Goal: Contribute content: Add original content to the website for others to see

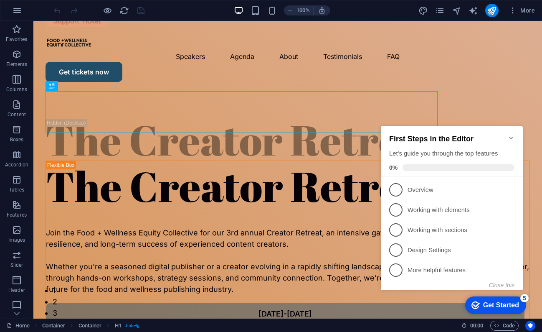
click at [513, 136] on icon "Minimize checklist" at bounding box center [511, 138] width 7 height 7
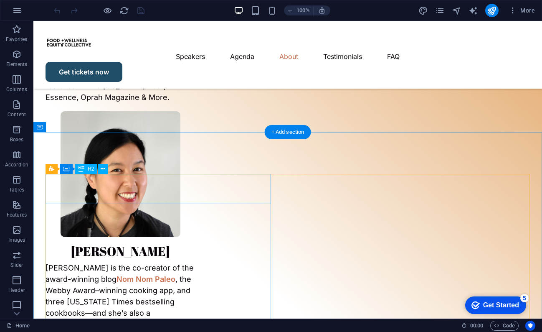
scroll to position [1697, 0]
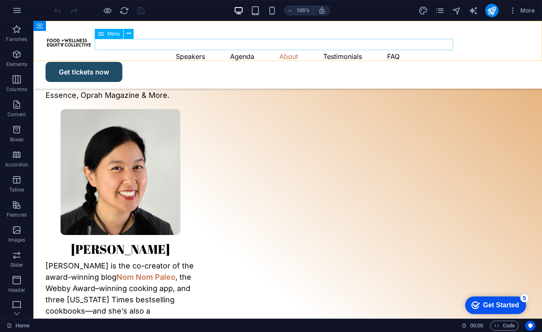
click at [331, 51] on nav "Speakers Agenda About Testimonials FAQ" at bounding box center [288, 56] width 485 height 11
click at [337, 51] on nav "Speakers Agenda About Testimonials FAQ" at bounding box center [288, 56] width 485 height 11
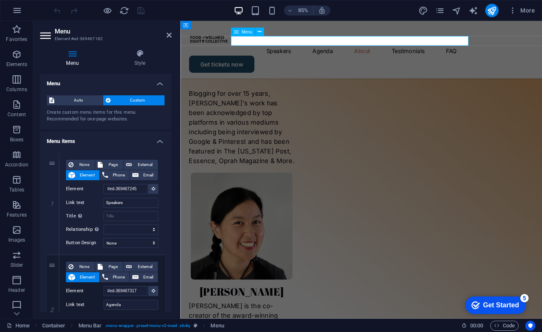
click at [371, 51] on nav "Speakers Agenda About Testimonials FAQ" at bounding box center [394, 56] width 406 height 11
click at [390, 51] on nav "Speakers Agenda About Testimonials FAQ" at bounding box center [394, 56] width 406 height 11
click at [384, 51] on nav "Speakers Agenda About Testimonials FAQ" at bounding box center [394, 56] width 406 height 11
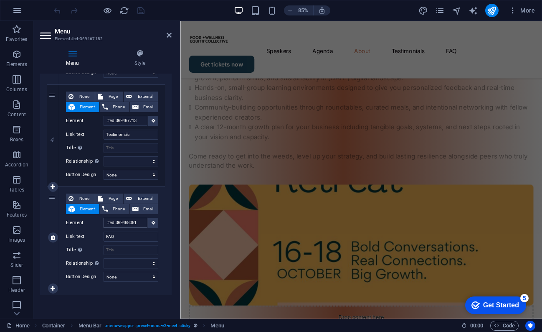
scroll to position [4484, 0]
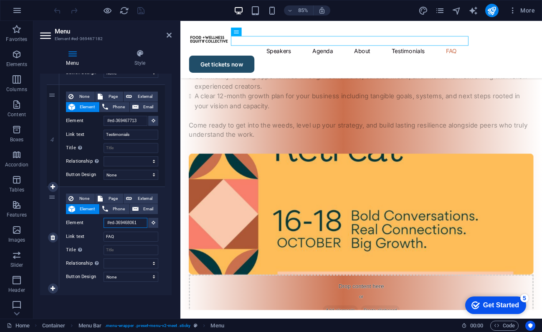
click at [125, 223] on input "#ed-369468061" at bounding box center [126, 223] width 44 height 10
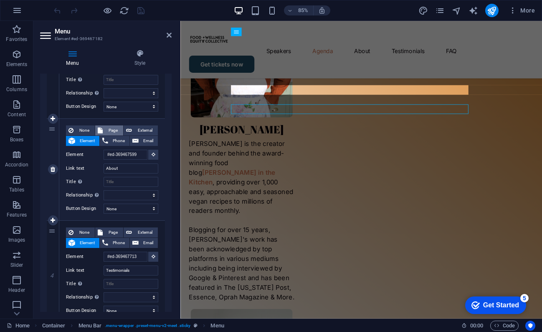
scroll to position [238, 0]
click at [53, 118] on icon at bounding box center [53, 119] width 5 height 6
select select
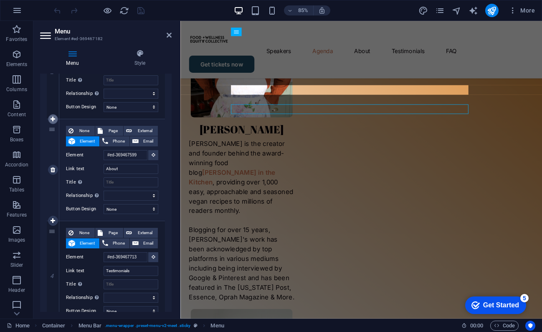
type input "#ed-369467599"
type input "About"
select select
type input "#ed-369467713"
type input "Testimonials"
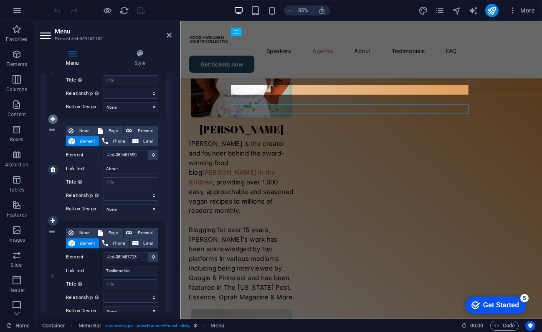
select select
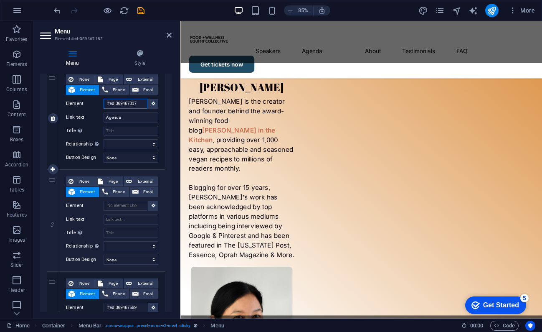
scroll to position [1586, 0]
click at [127, 101] on input "#ed-369467317" at bounding box center [126, 104] width 44 height 10
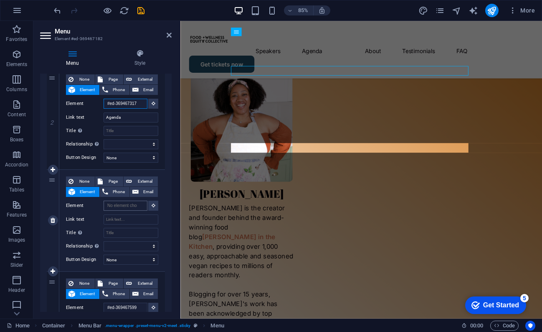
scroll to position [0, 0]
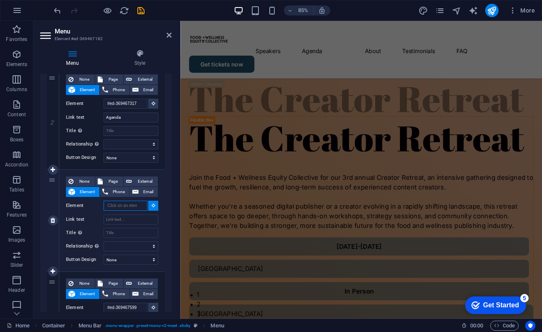
click at [122, 203] on input "Element" at bounding box center [126, 206] width 44 height 10
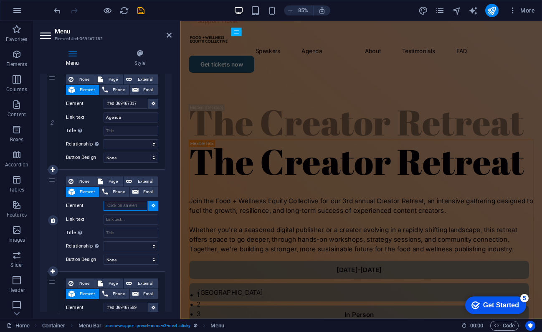
click at [130, 204] on input "Element" at bounding box center [126, 206] width 44 height 10
paste input "#ed-369467317"
type input "#ed-369467317"
select select
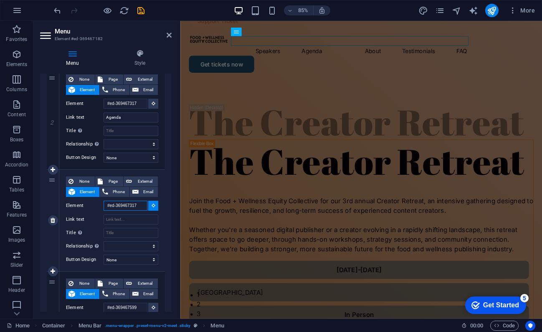
type input "#ed-369467317"
select select
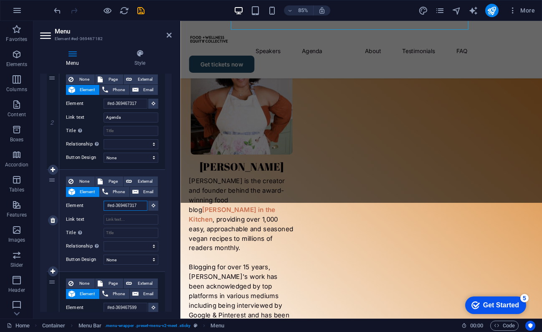
scroll to position [1586, 0]
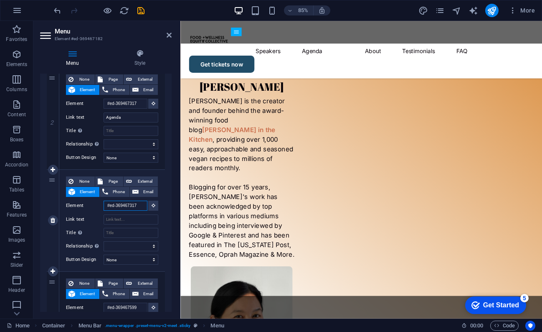
click at [137, 206] on input "#ed-369467317" at bounding box center [126, 206] width 44 height 10
click at [138, 203] on input "#ed-369467317" at bounding box center [126, 206] width 44 height 10
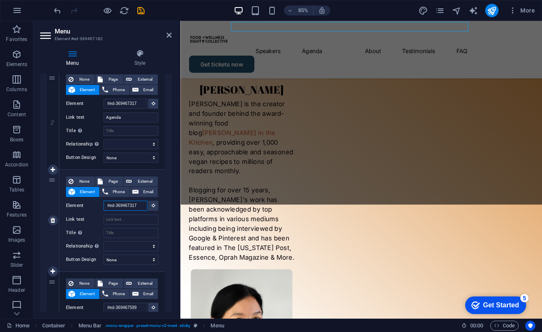
click at [127, 205] on input "#ed-369467317" at bounding box center [126, 206] width 44 height 10
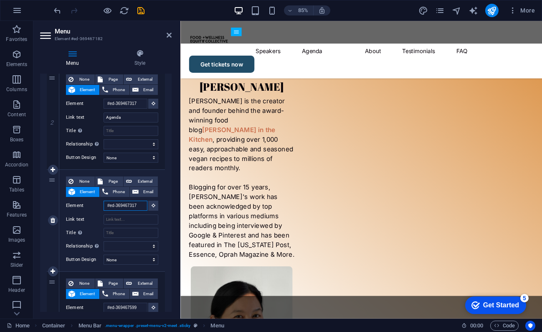
click at [136, 205] on input "#ed-369467317" at bounding box center [126, 206] width 44 height 10
select select
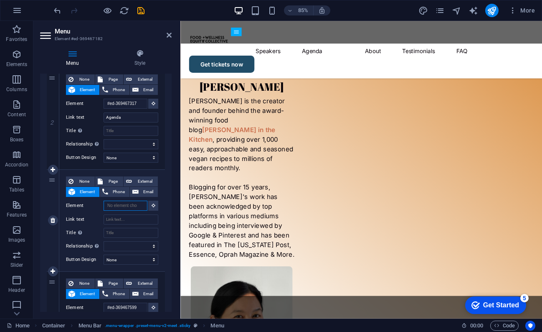
select select
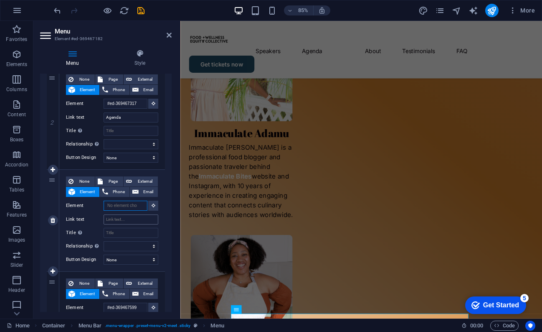
scroll to position [1260, 0]
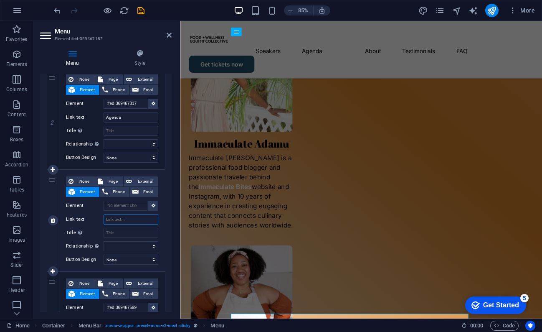
click at [124, 221] on input "Link text" at bounding box center [131, 219] width 55 height 10
type input "Scholarsho"
select select
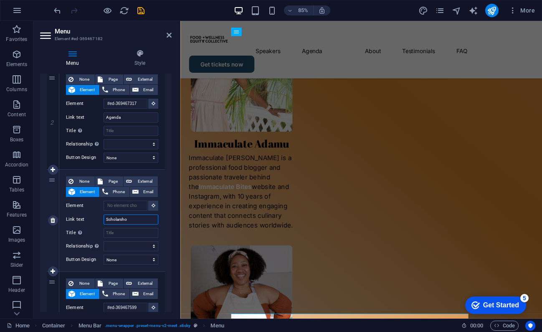
select select
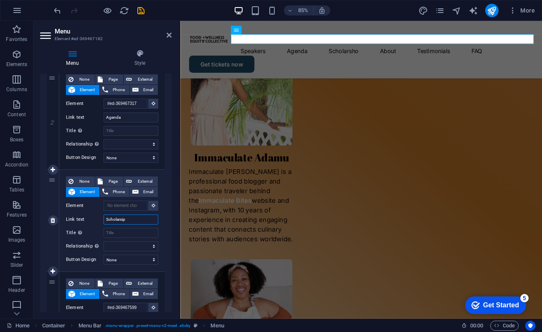
type input "Scholarsips"
select select
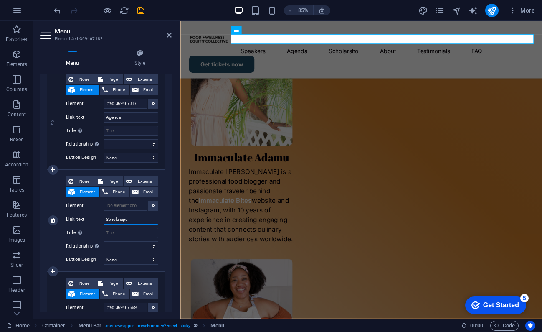
select select
type input "Scholarsh"
select select
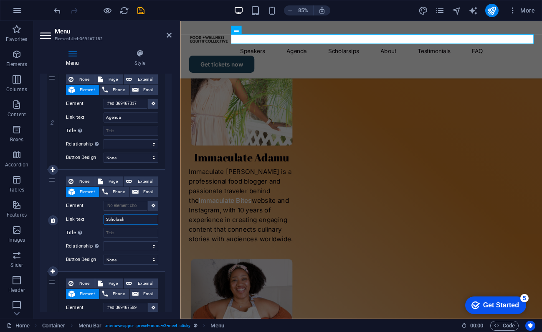
select select
type input "Scholarship"
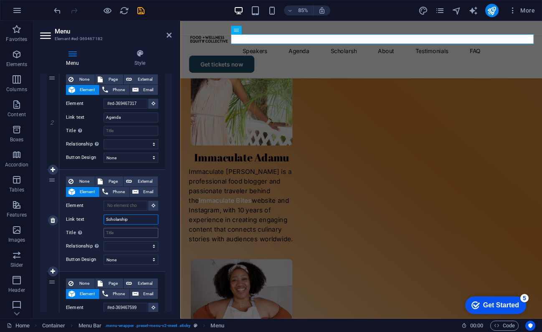
select select
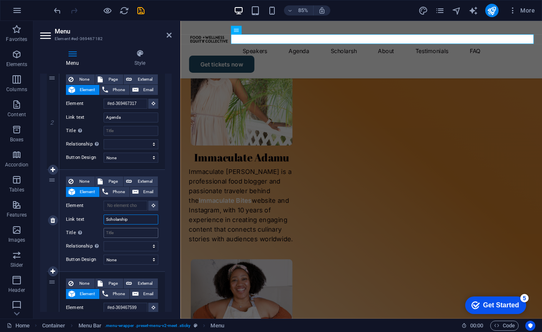
select select
type input "Scholarship"
click at [132, 228] on input "Title Additional link description, should not be the same as the link text. The…" at bounding box center [131, 233] width 55 height 10
click at [152, 202] on button at bounding box center [153, 206] width 10 height 10
click at [152, 203] on icon at bounding box center [154, 205] width 4 height 4
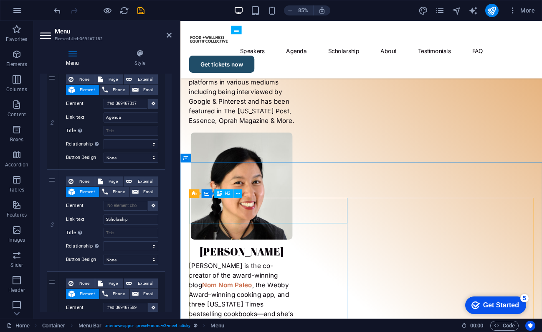
scroll to position [1760, 0]
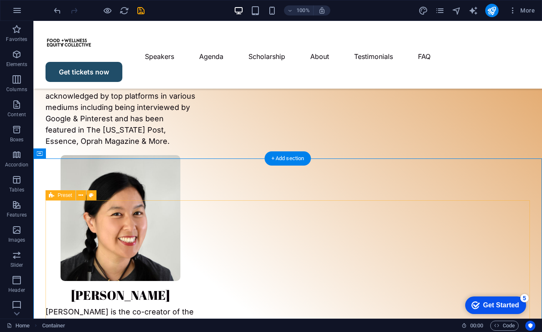
scroll to position [1650, 0]
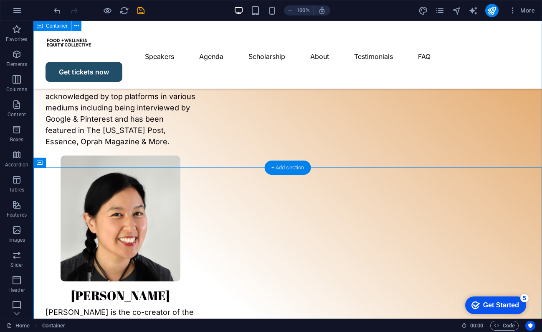
click at [288, 169] on div "+ Add section" at bounding box center [288, 167] width 46 height 14
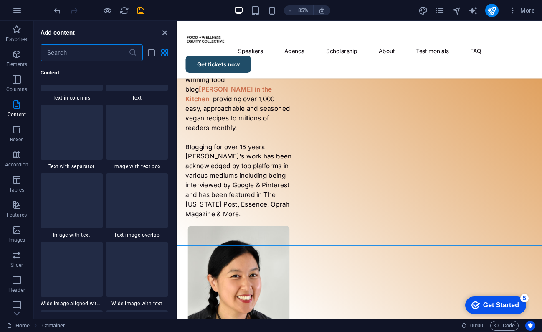
scroll to position [1514, 0]
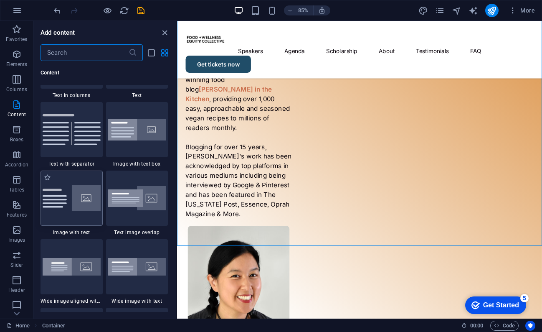
click at [81, 211] on img at bounding box center [72, 198] width 58 height 26
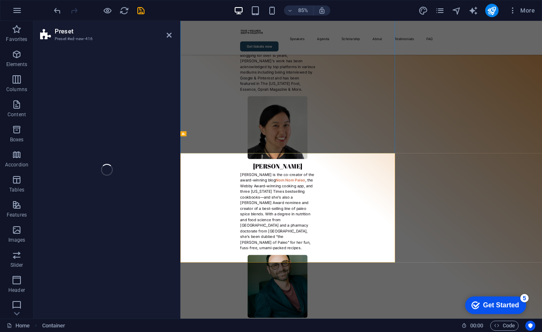
select select "rem"
select select "px"
select select "preset-text-with-image-v4-default"
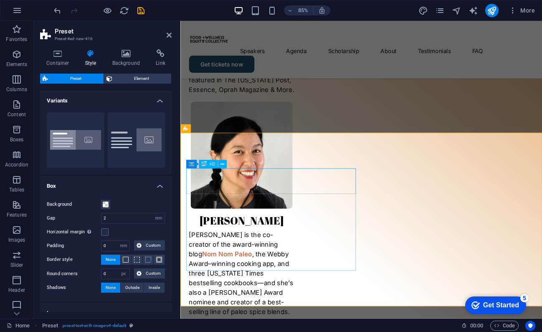
scroll to position [1798, 0]
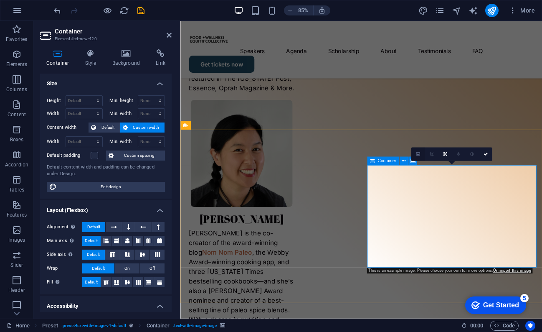
click at [419, 152] on icon at bounding box center [418, 154] width 4 height 5
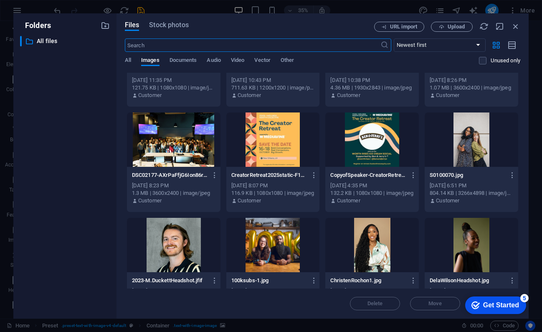
scroll to position [173, 0]
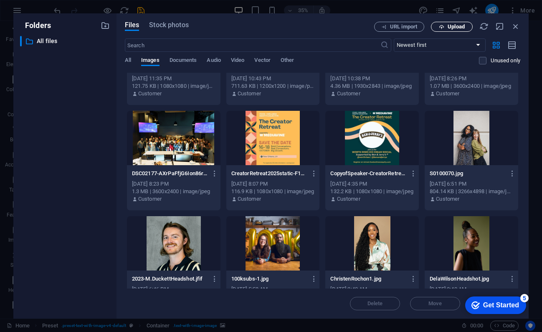
click at [456, 29] on span "Upload" at bounding box center [456, 26] width 17 height 5
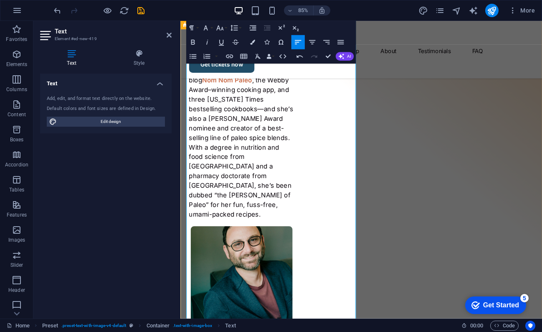
scroll to position [2000, 0]
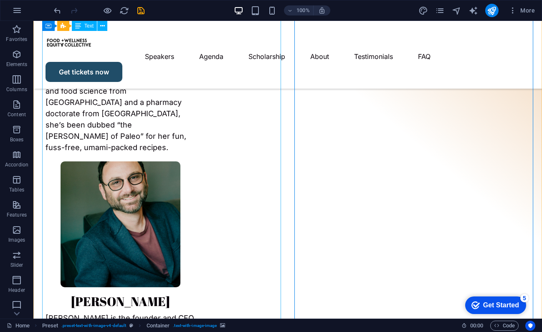
scroll to position [1956, 0]
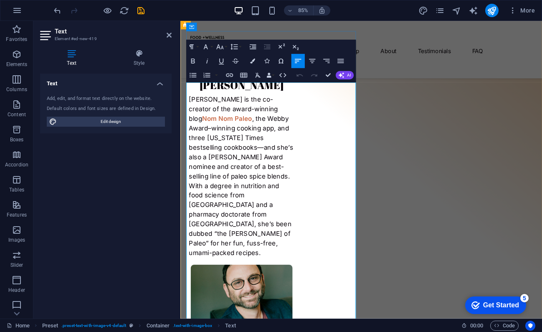
drag, startPoint x: 349, startPoint y: 210, endPoint x: 348, endPoint y: 247, distance: 36.4
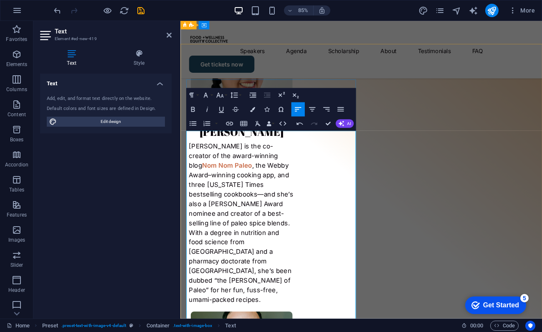
scroll to position [1889, 0]
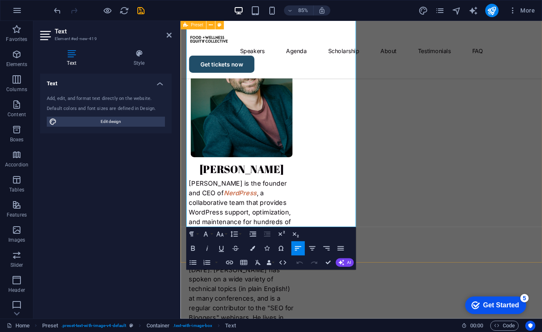
scroll to position [2214, 0]
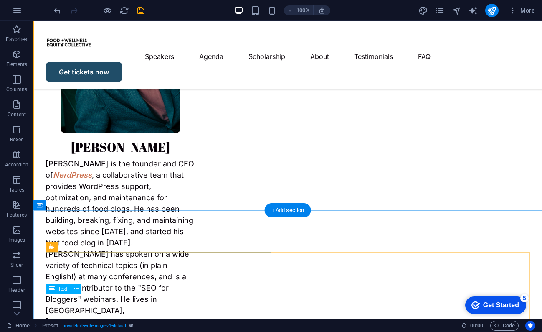
scroll to position [2113, 0]
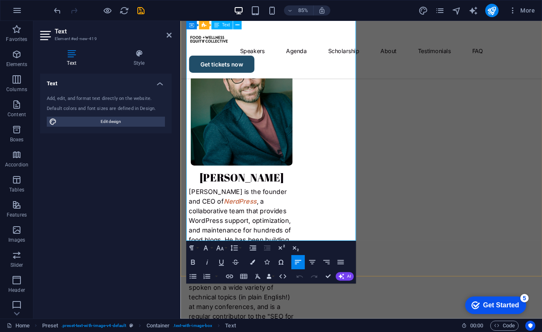
scroll to position [2199, 0]
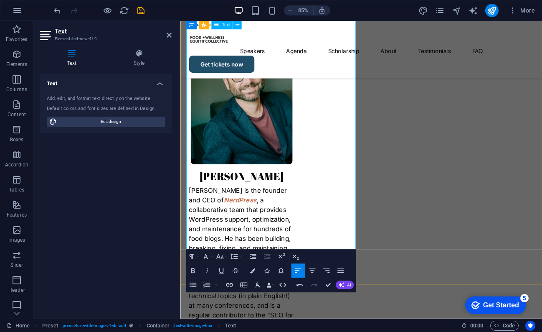
drag, startPoint x: 275, startPoint y: 248, endPoint x: 189, endPoint y: 251, distance: 85.7
click at [228, 285] on icon "button" at bounding box center [229, 285] width 7 height 4
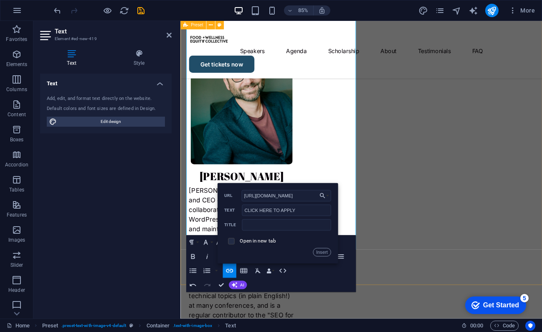
type input "https://forms.gle/qAaUeP7J59n77PEP6"
click at [231, 242] on input "checkbox" at bounding box center [230, 240] width 6 height 6
checkbox input "true"
click at [322, 252] on button "Insert" at bounding box center [322, 252] width 18 height 8
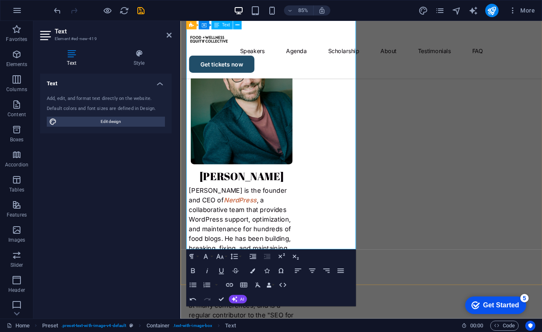
drag, startPoint x: 273, startPoint y: 246, endPoint x: 188, endPoint y: 249, distance: 85.3
click at [193, 270] on icon "button" at bounding box center [193, 270] width 8 height 8
click at [220, 257] on icon "button" at bounding box center [220, 256] width 8 height 8
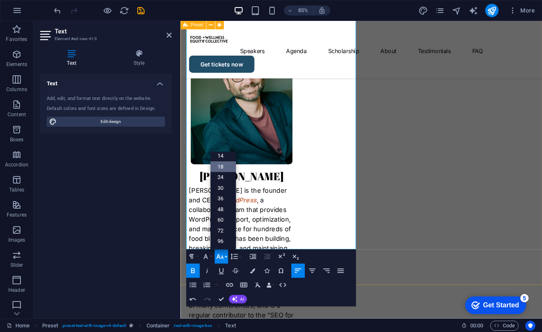
scroll to position [67, 0]
click at [224, 196] on link "36" at bounding box center [222, 198] width 25 height 11
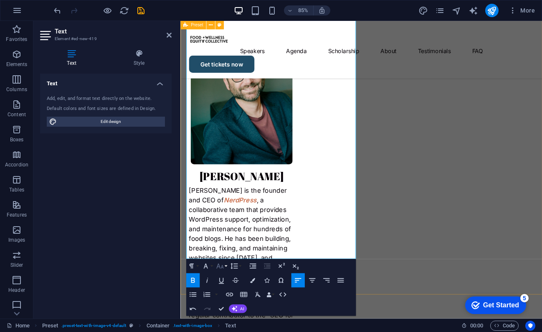
click at [224, 266] on icon "button" at bounding box center [220, 266] width 8 height 8
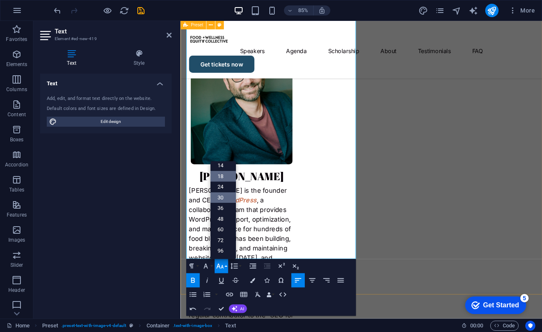
click at [225, 199] on link "30" at bounding box center [222, 197] width 25 height 11
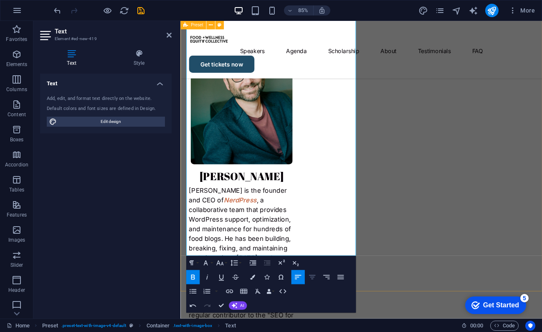
click at [313, 277] on icon "button" at bounding box center [312, 277] width 8 height 8
click at [0, 0] on icon "publish" at bounding box center [0, 0] width 0 height 0
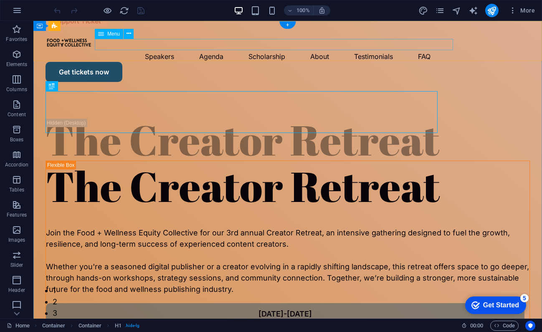
click at [356, 51] on nav "Speakers Agenda Scholarship About Testimonials FAQ" at bounding box center [288, 56] width 485 height 11
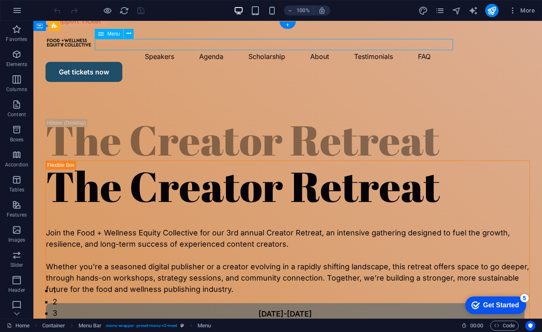
click at [338, 51] on nav "Speakers Agenda Scholarship About Testimonials FAQ" at bounding box center [288, 56] width 485 height 11
select select
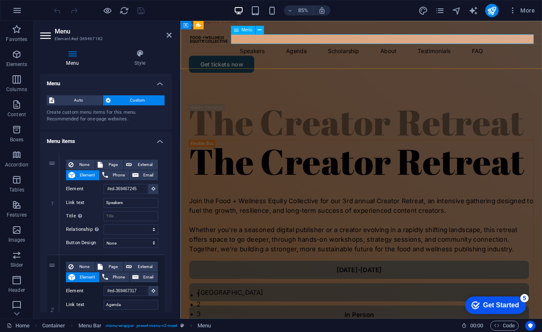
click at [389, 51] on nav "Speakers Agenda Scholarship About Testimonials FAQ" at bounding box center [394, 56] width 406 height 11
click at [396, 51] on nav "Speakers Agenda Scholarship About Testimonials FAQ" at bounding box center [394, 56] width 406 height 11
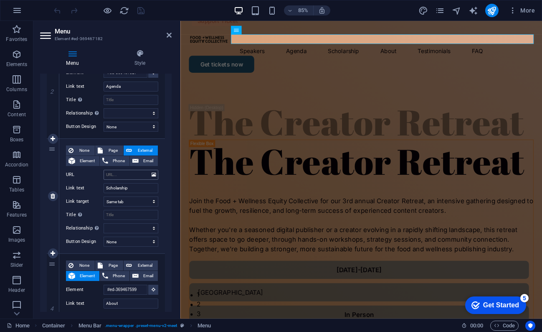
scroll to position [212, 0]
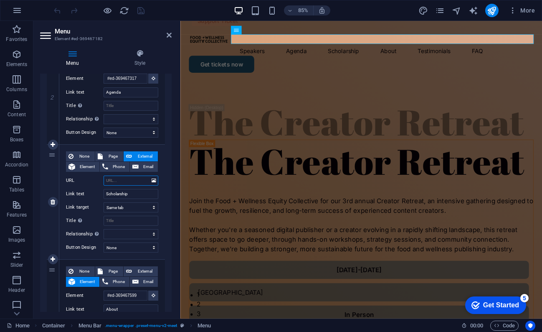
click at [121, 179] on input "URL" at bounding box center [131, 181] width 55 height 10
click at [125, 193] on input "Scholarship" at bounding box center [131, 194] width 55 height 10
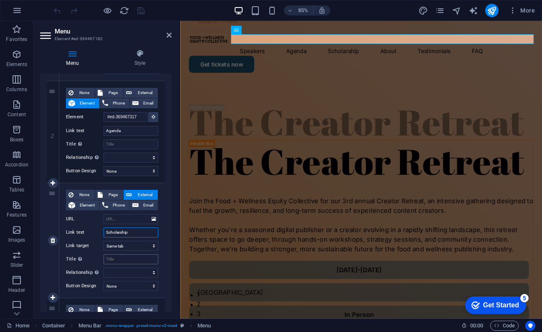
scroll to position [171, 0]
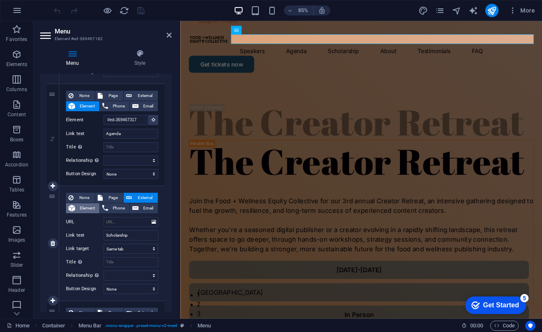
click at [91, 209] on span "Element" at bounding box center [87, 208] width 19 height 10
select select
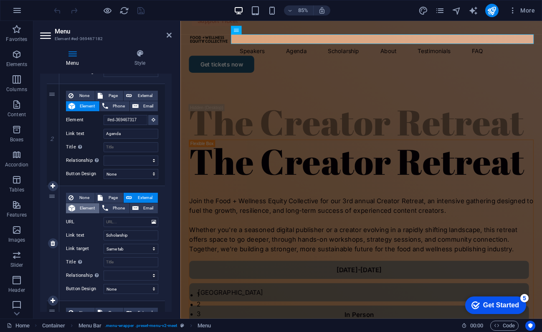
select select
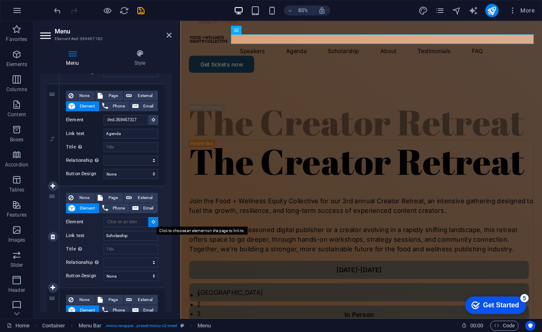
click at [152, 222] on icon at bounding box center [154, 221] width 4 height 4
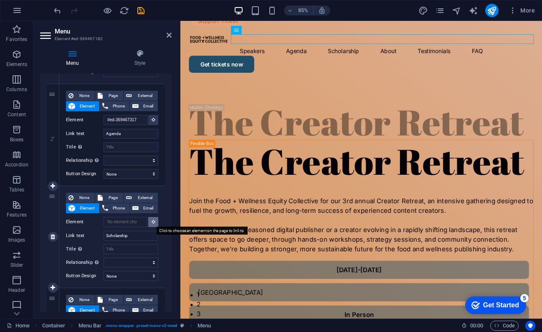
click at [152, 222] on icon at bounding box center [154, 221] width 4 height 4
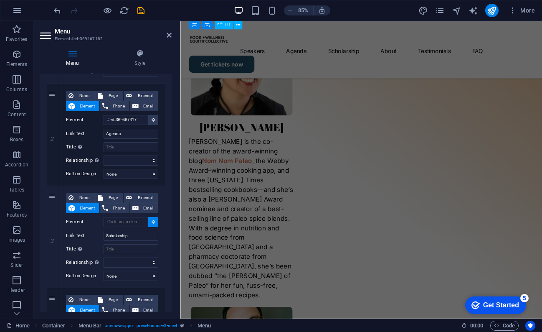
scroll to position [1907, 0]
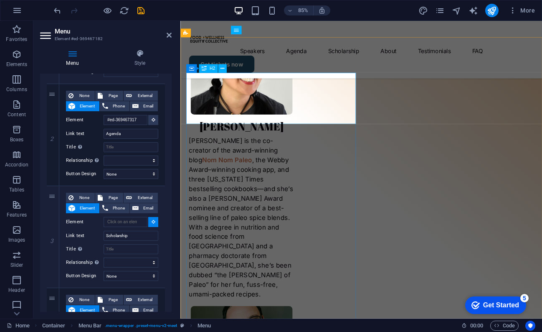
select select
type input "#ed-904362549"
select select
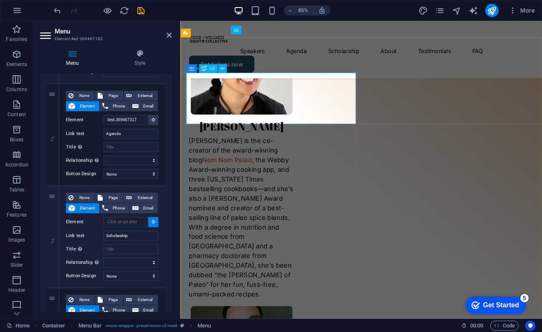
select select
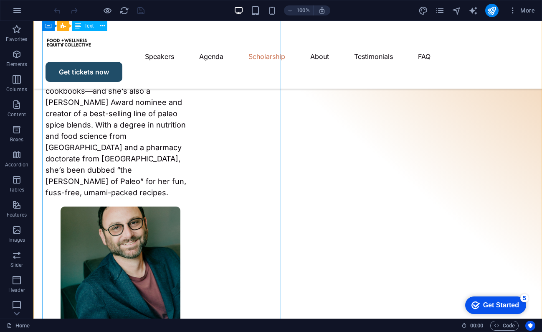
scroll to position [1913, 0]
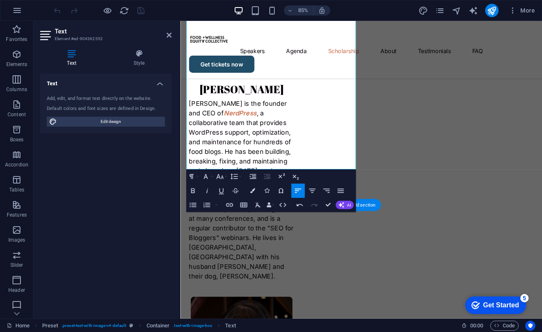
scroll to position [2302, 0]
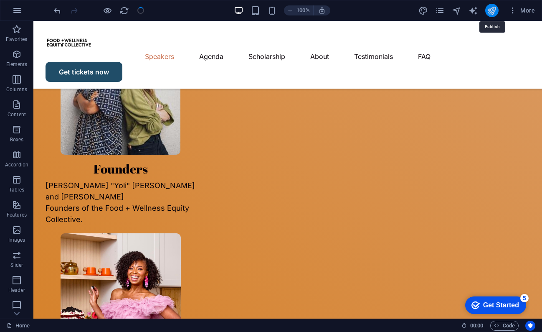
scroll to position [1962, 0]
